Goal: Task Accomplishment & Management: Manage account settings

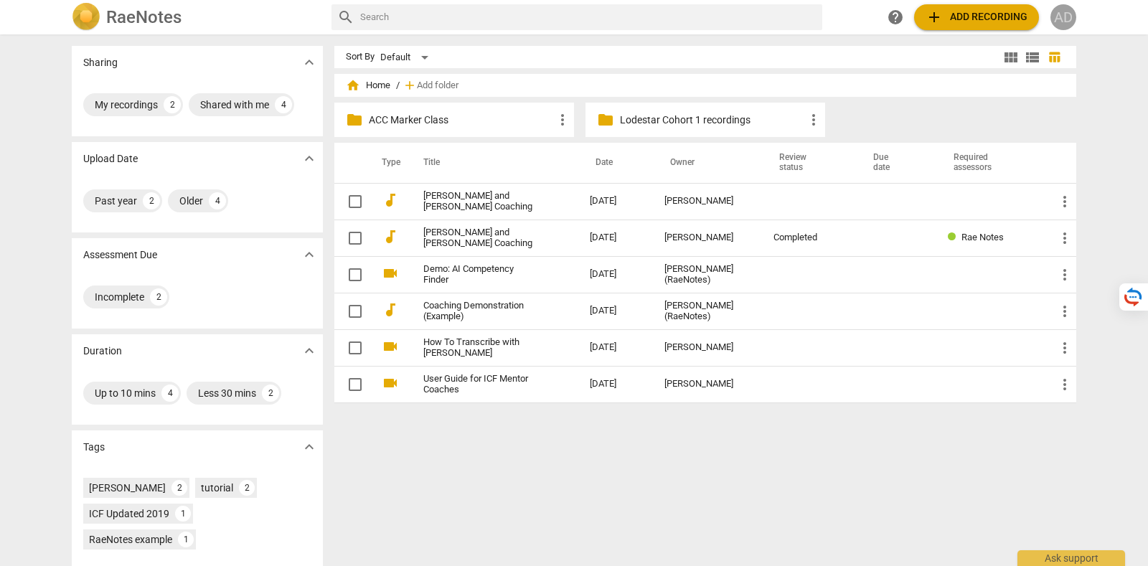
click at [1070, 14] on div "AD" at bounding box center [1063, 17] width 26 height 26
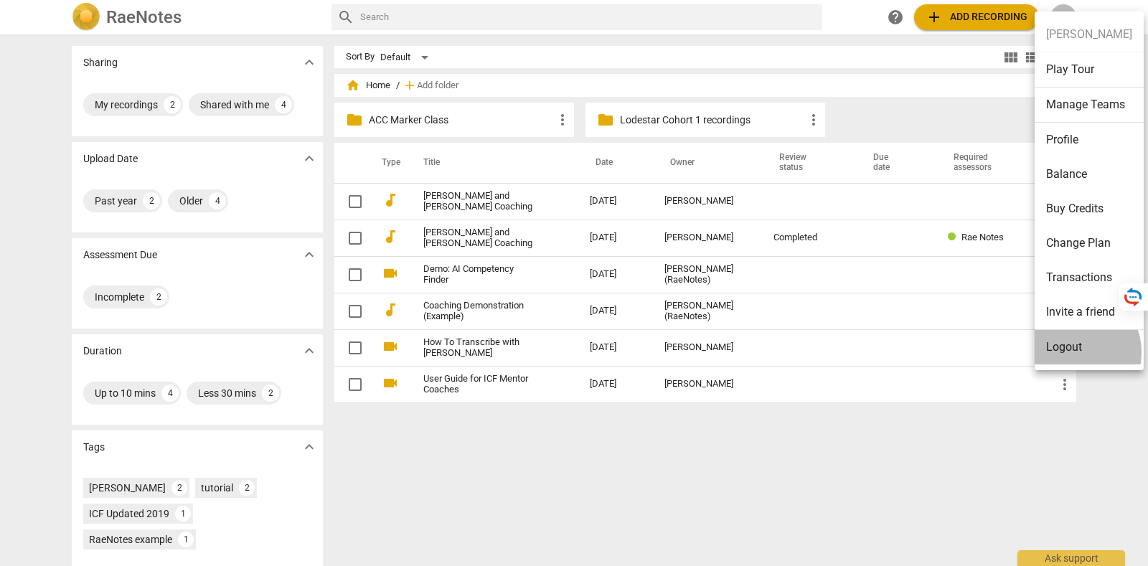
click at [1074, 352] on li "Logout" at bounding box center [1088, 347] width 109 height 34
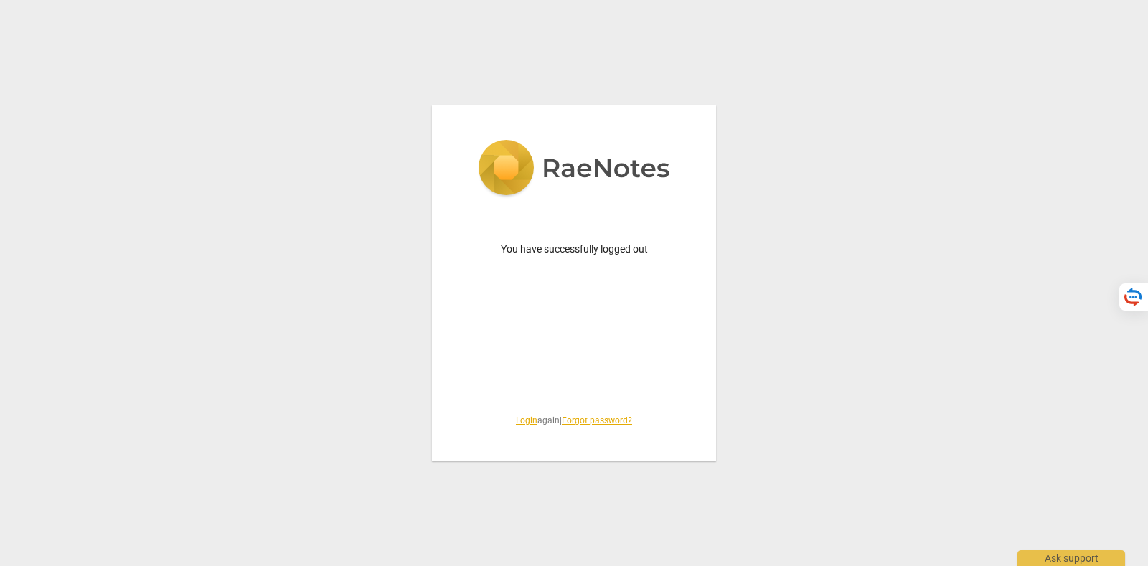
click at [522, 416] on link "Login" at bounding box center [527, 420] width 22 height 10
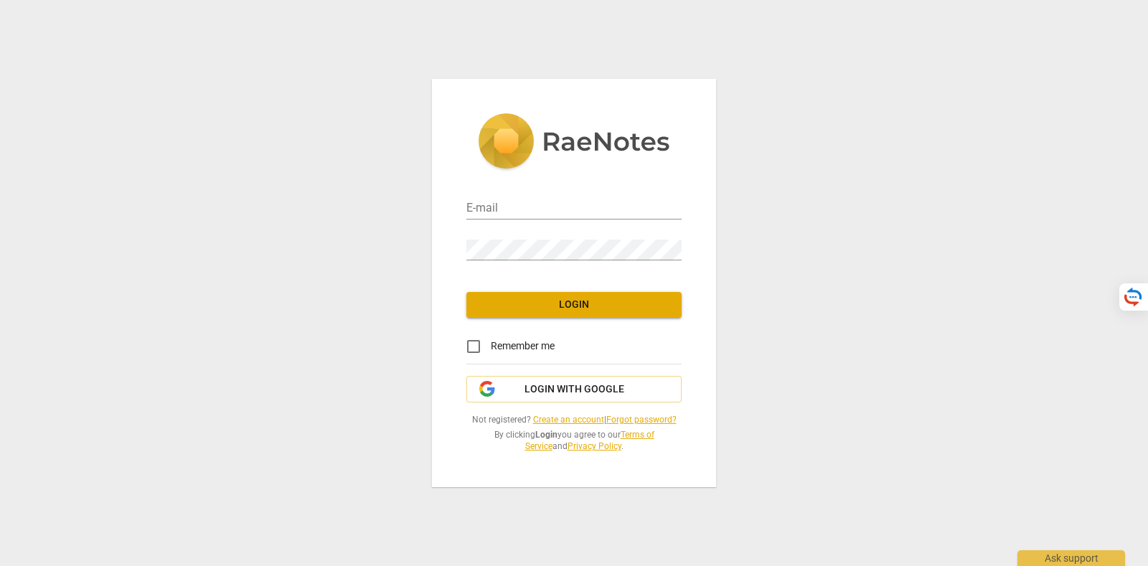
type input "tatiana@raenotes.com"
drag, startPoint x: 545, startPoint y: 372, endPoint x: 549, endPoint y: 385, distance: 13.4
click at [546, 372] on div "E-mail tatiana@raenotes.com Password Login Remember me Login with Google Not re…" at bounding box center [574, 282] width 284 height 407
click at [549, 388] on span "Login with Google" at bounding box center [574, 389] width 100 height 14
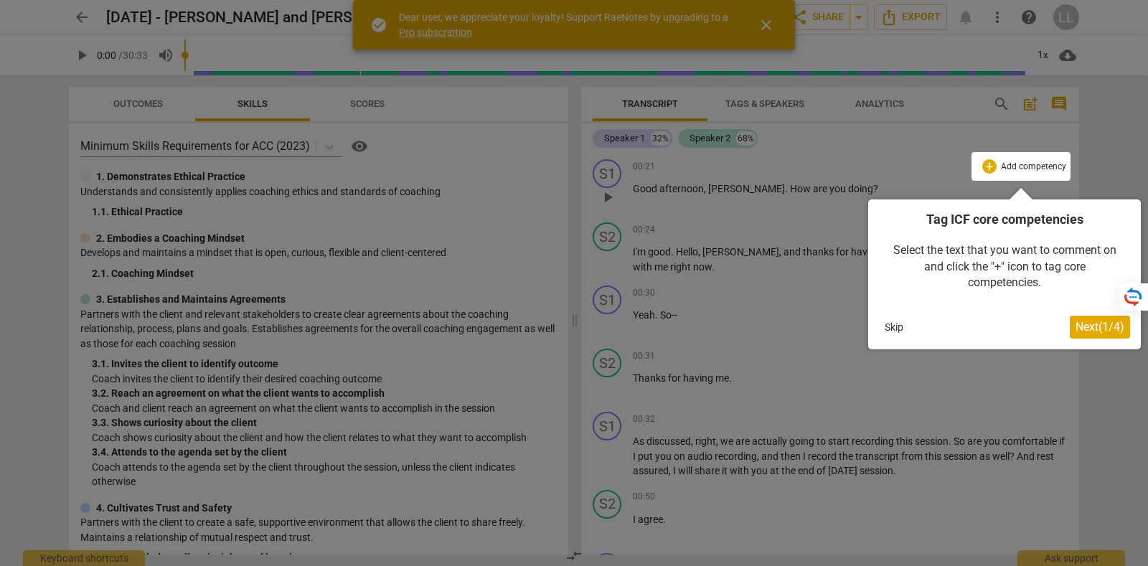
click at [897, 329] on button "Skip" at bounding box center [894, 327] width 30 height 22
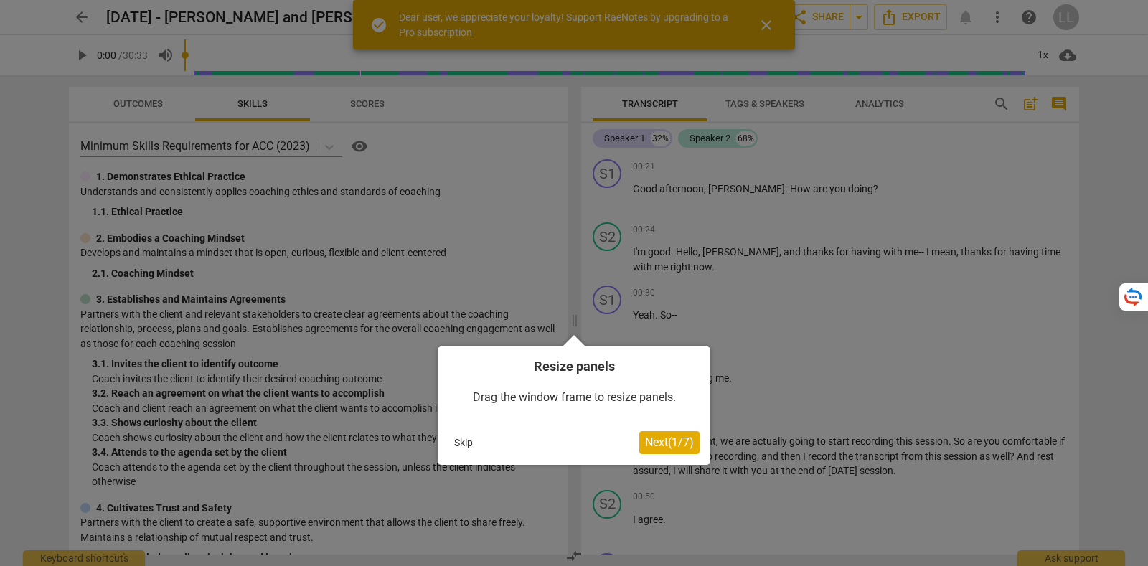
click at [765, 27] on div at bounding box center [574, 283] width 1148 height 566
click at [459, 435] on button "Skip" at bounding box center [463, 443] width 30 height 22
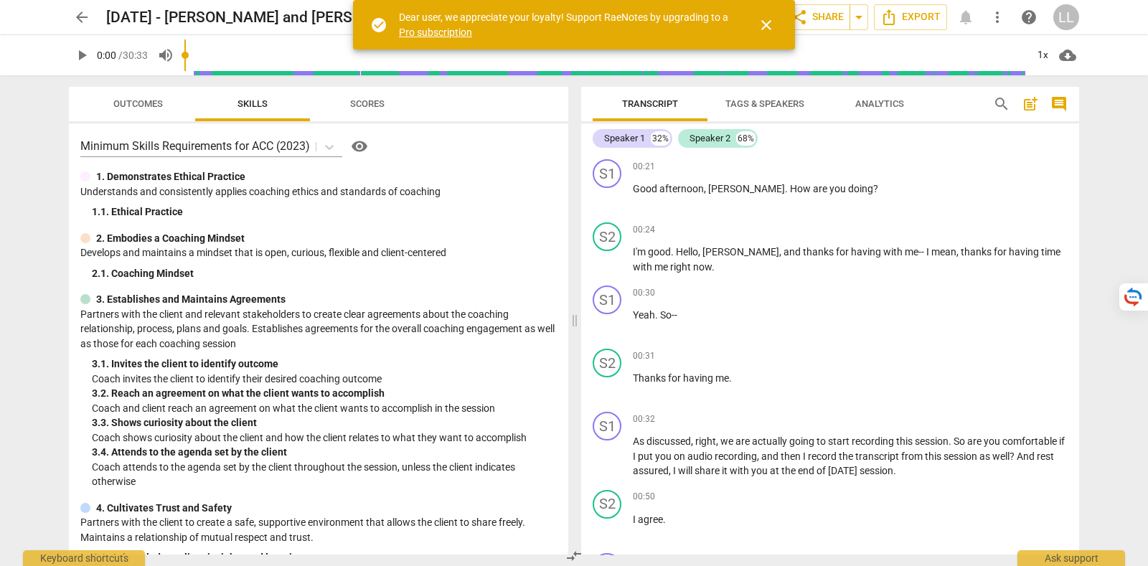
click at [770, 23] on span "close" at bounding box center [766, 24] width 17 height 17
